Goal: Task Accomplishment & Management: Use online tool/utility

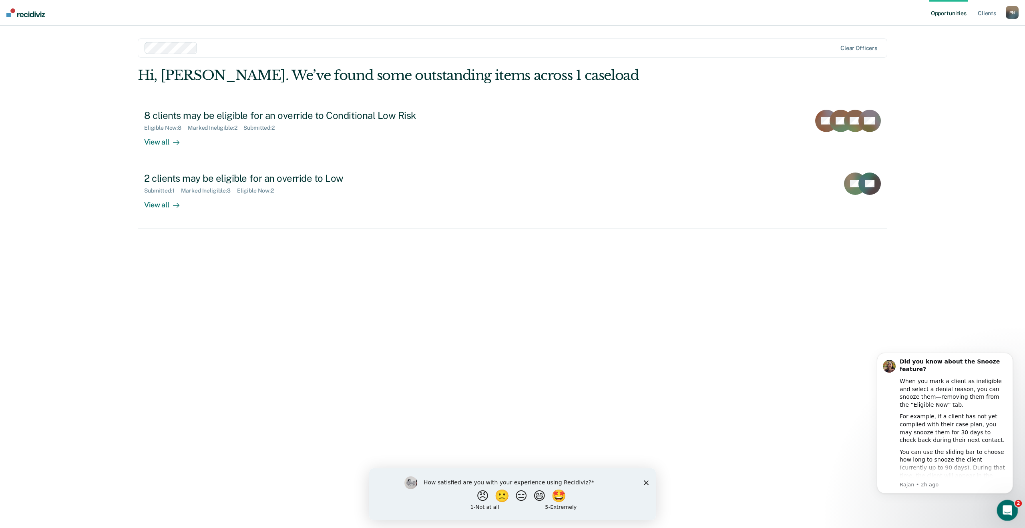
click at [1008, 508] on icon "Open Intercom Messenger" at bounding box center [1006, 509] width 13 height 13
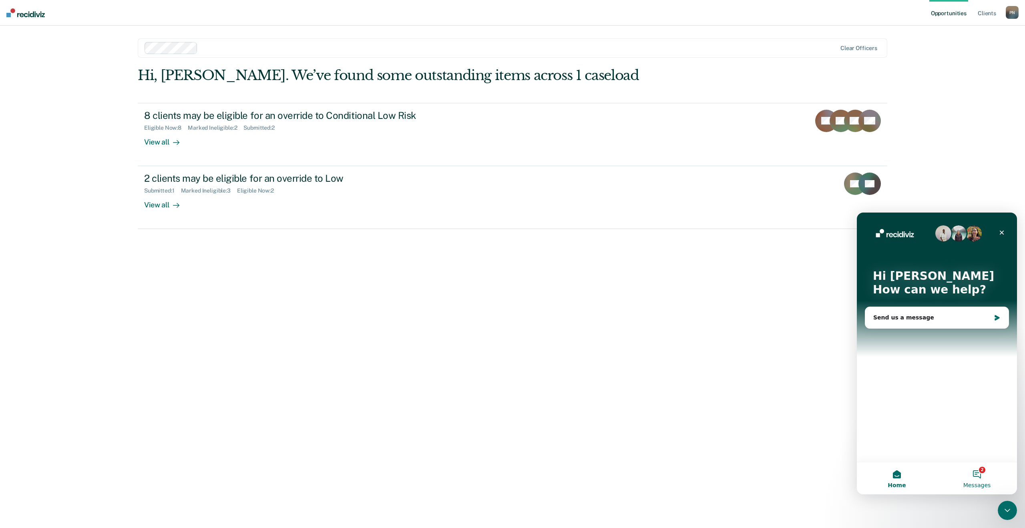
click at [974, 475] on button "2 Messages" at bounding box center [977, 478] width 80 height 32
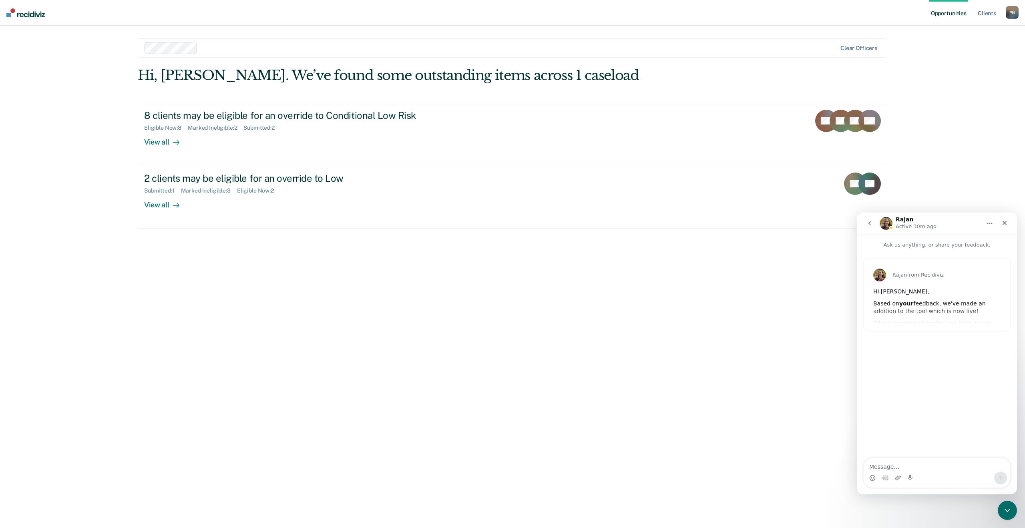
click at [872, 223] on icon "go back" at bounding box center [869, 223] width 6 height 6
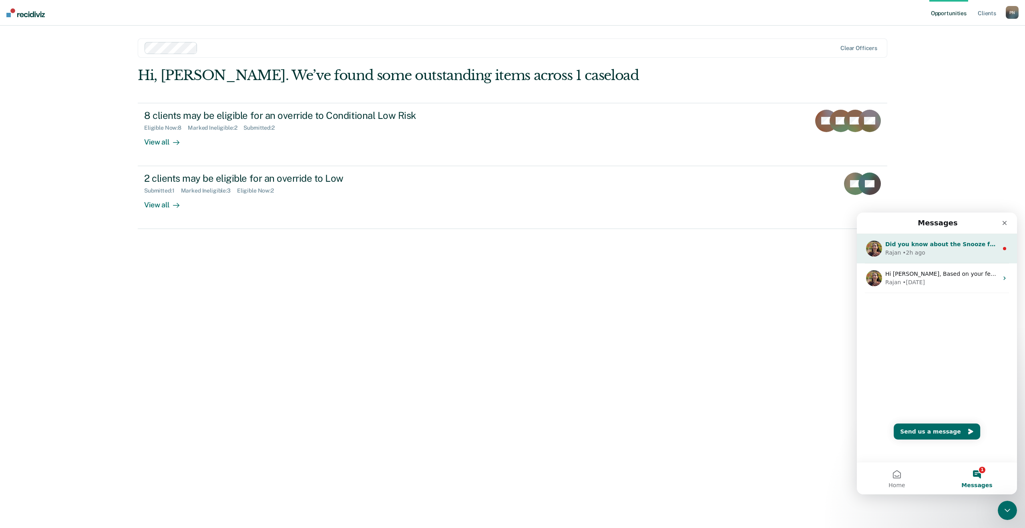
click at [924, 251] on div "Rajan • 2h ago" at bounding box center [941, 253] width 113 height 8
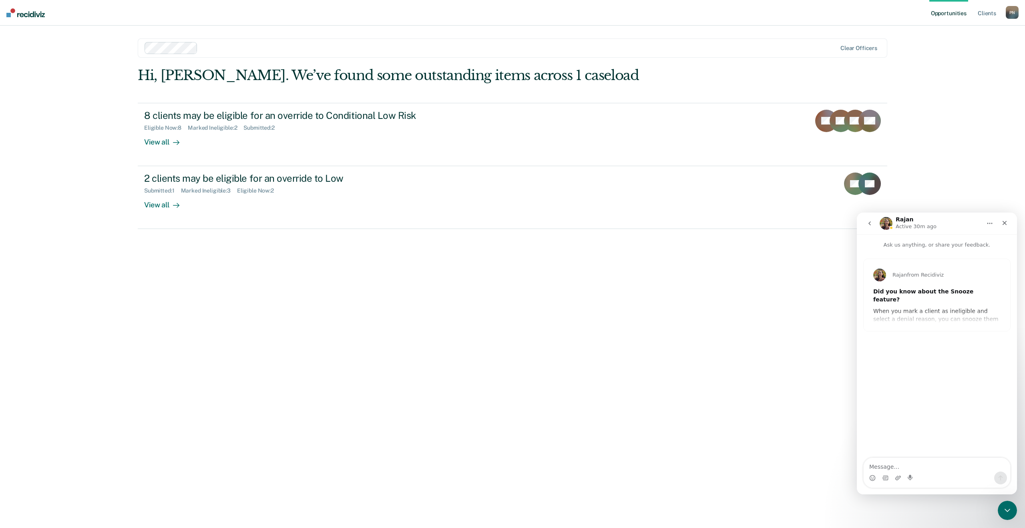
click at [944, 321] on div "[PERSON_NAME] from Recidiviz Did you know about the Snooze feature? When you ma…" at bounding box center [937, 295] width 147 height 72
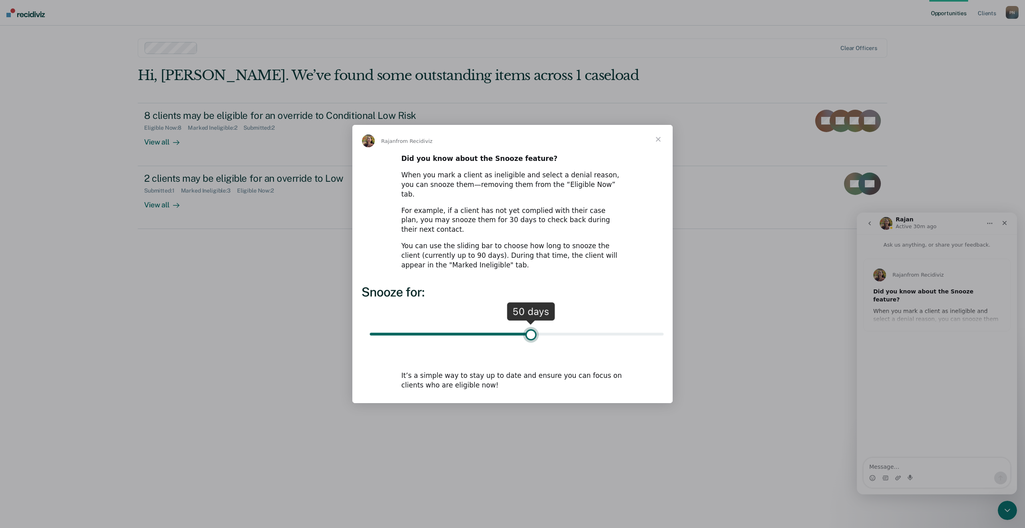
click at [659, 148] on span "Close" at bounding box center [658, 139] width 29 height 29
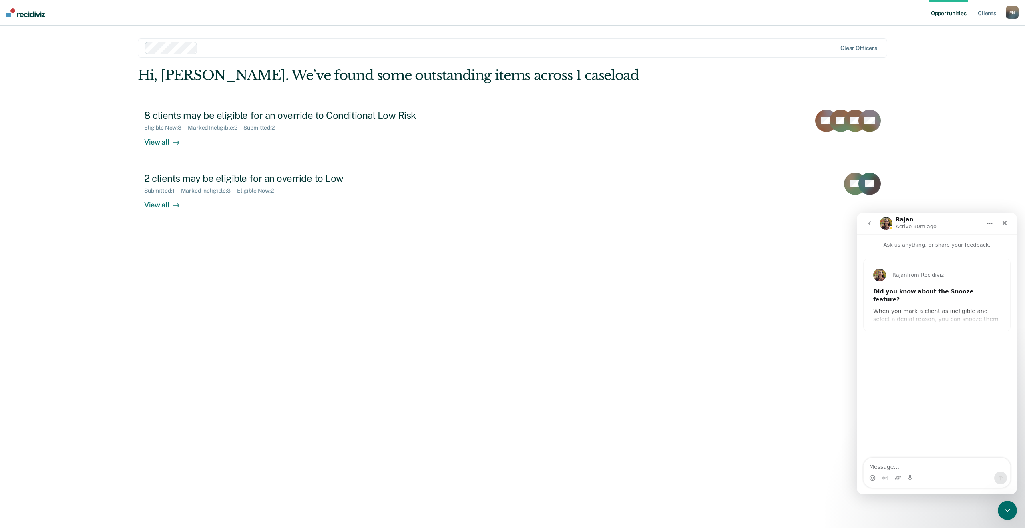
click at [866, 222] on icon "go back" at bounding box center [869, 223] width 6 height 6
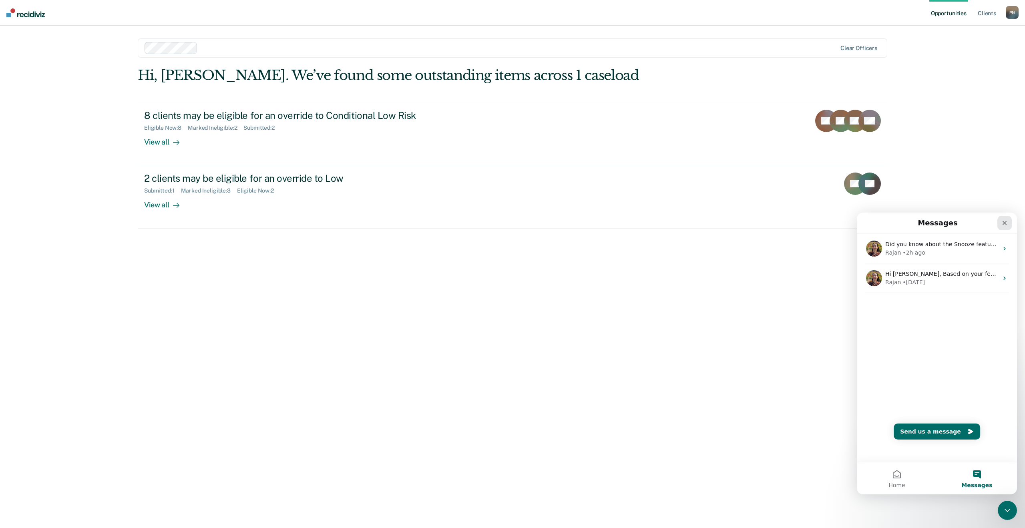
click at [1003, 224] on icon "Close" at bounding box center [1005, 223] width 4 height 4
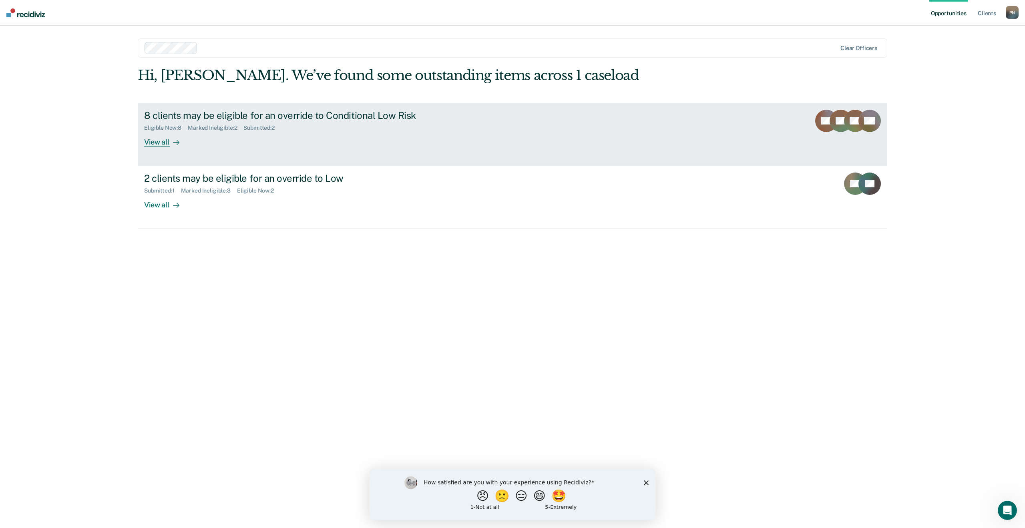
click at [239, 118] on div "8 clients may be eligible for an override to Conditional Low Risk" at bounding box center [284, 116] width 281 height 12
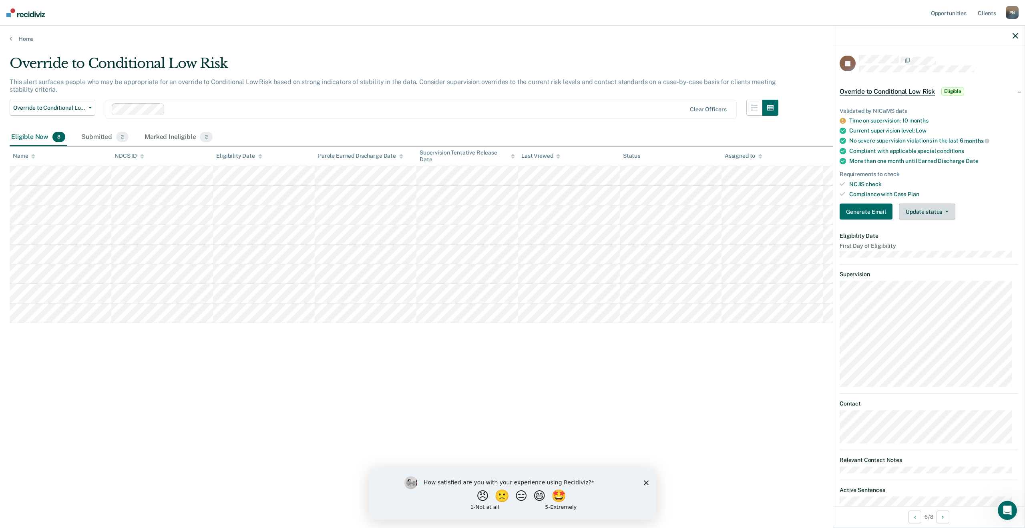
click at [936, 215] on button "Update status" at bounding box center [927, 212] width 56 height 16
click at [927, 247] on button "Mark Ineligible" at bounding box center [937, 243] width 77 height 13
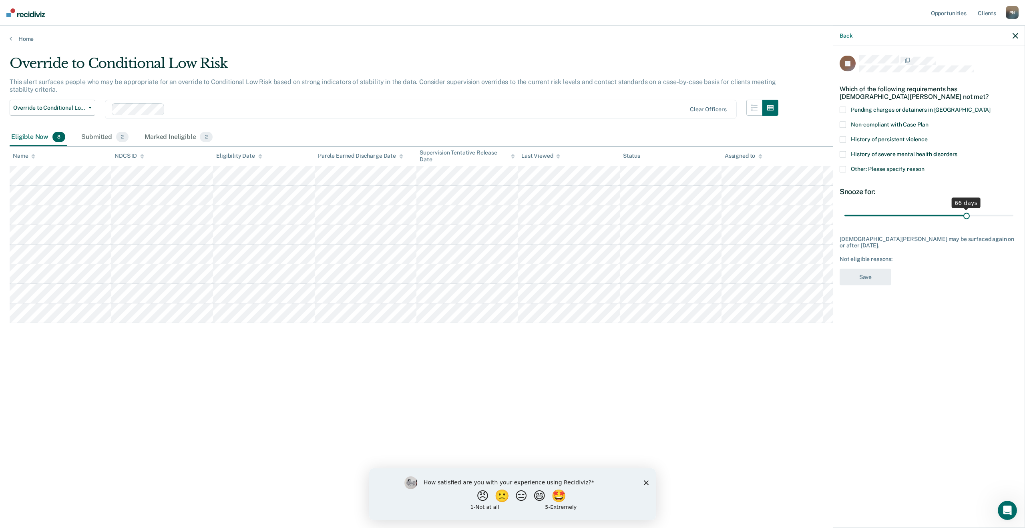
drag, startPoint x: 900, startPoint y: 214, endPoint x: 966, endPoint y: 218, distance: 66.6
type input "66"
click at [966, 218] on input "range" at bounding box center [928, 216] width 169 height 14
click at [844, 112] on span at bounding box center [843, 110] width 6 height 6
click at [872, 275] on button "Save" at bounding box center [866, 277] width 52 height 16
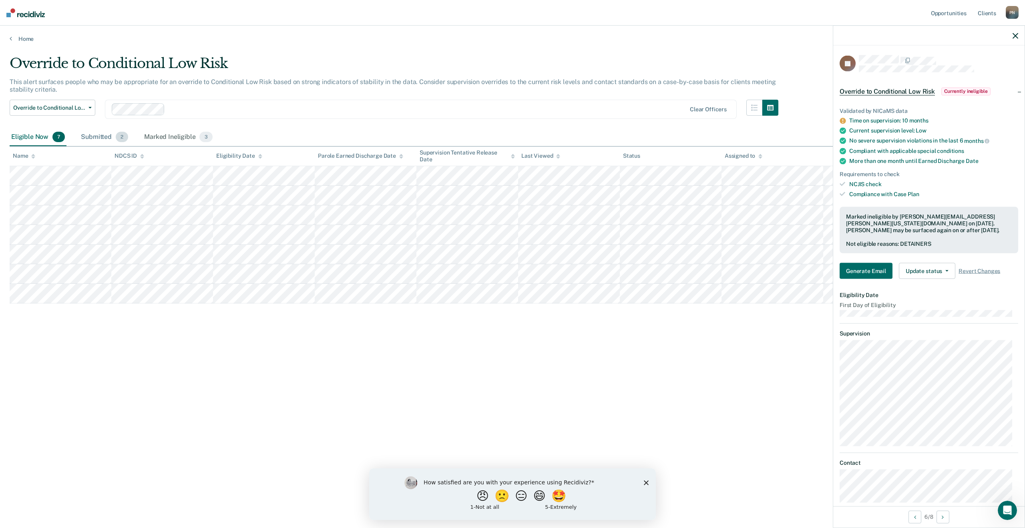
click at [89, 137] on div "Submitted 2" at bounding box center [104, 138] width 50 height 18
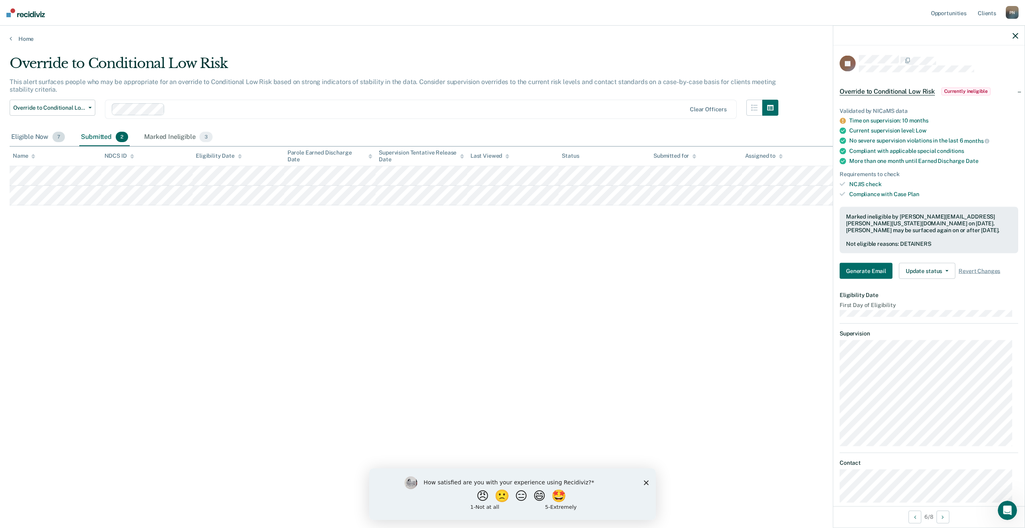
click at [34, 135] on div "Eligible Now 7" at bounding box center [38, 138] width 57 height 18
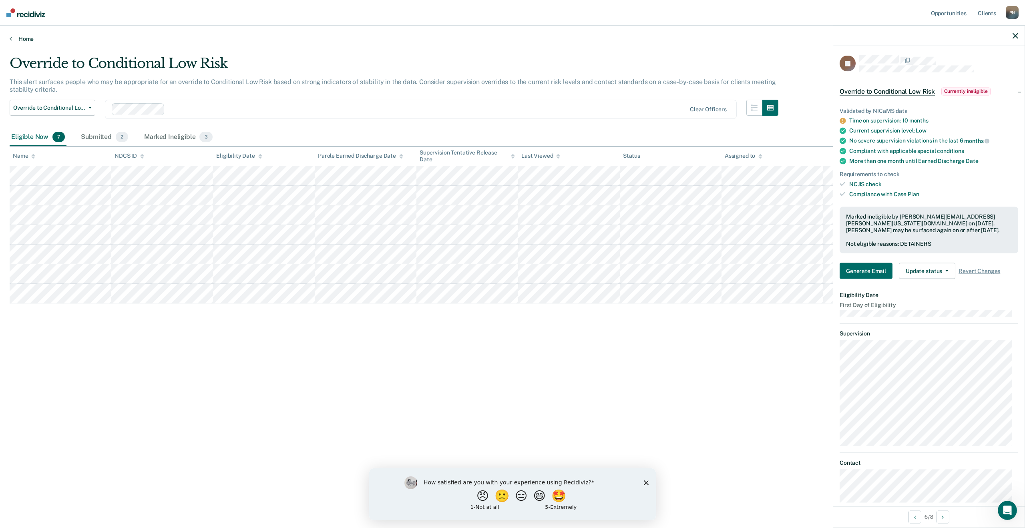
click at [18, 40] on link "Home" at bounding box center [513, 38] width 1006 height 7
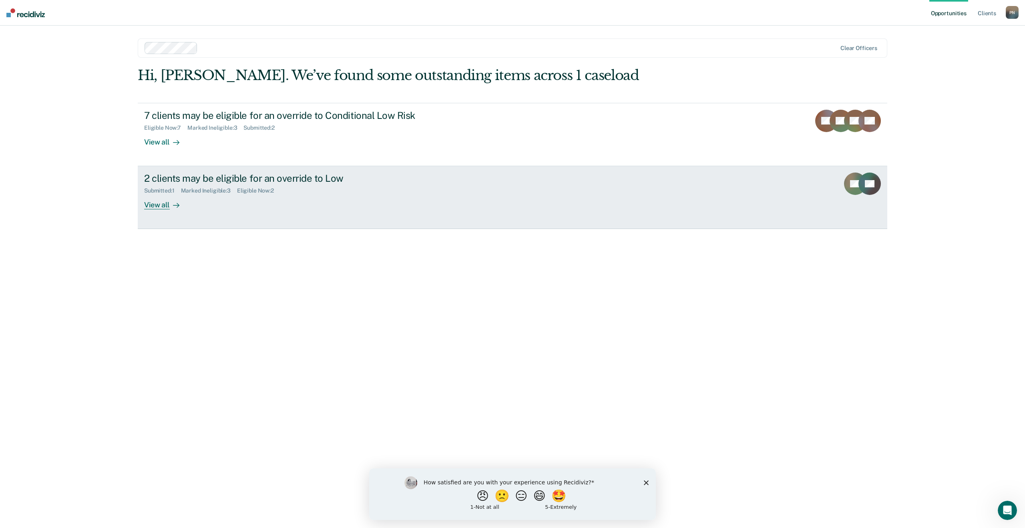
click at [148, 201] on div "View all" at bounding box center [166, 202] width 45 height 16
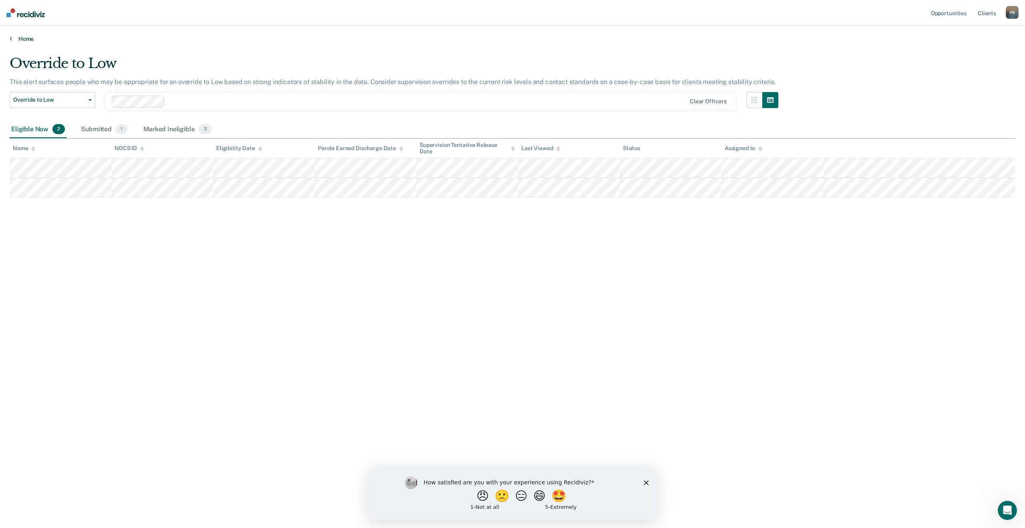
click at [15, 36] on link "Home" at bounding box center [513, 38] width 1006 height 7
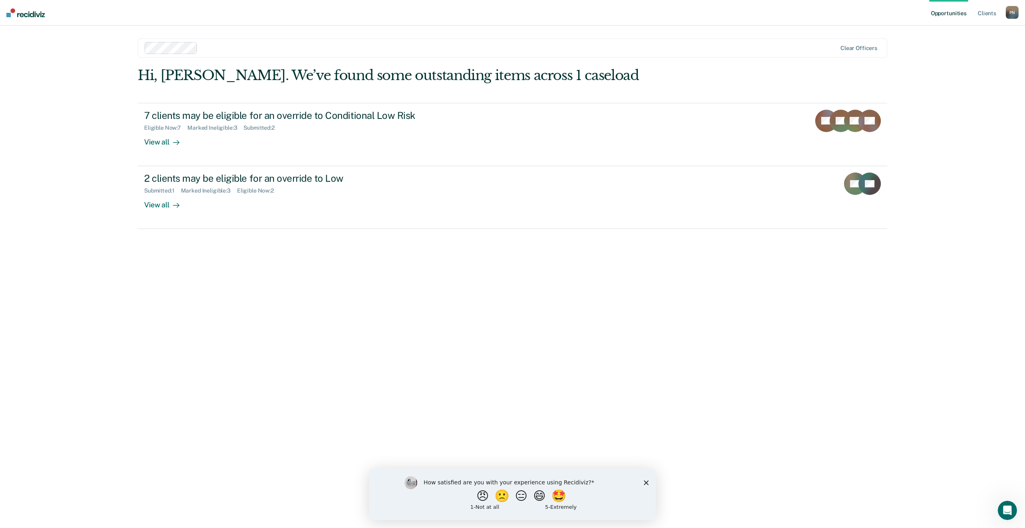
click at [1009, 13] on div "P N" at bounding box center [1012, 12] width 13 height 13
click at [956, 54] on link "Log Out" at bounding box center [980, 52] width 64 height 7
